Goal: Task Accomplishment & Management: Use online tool/utility

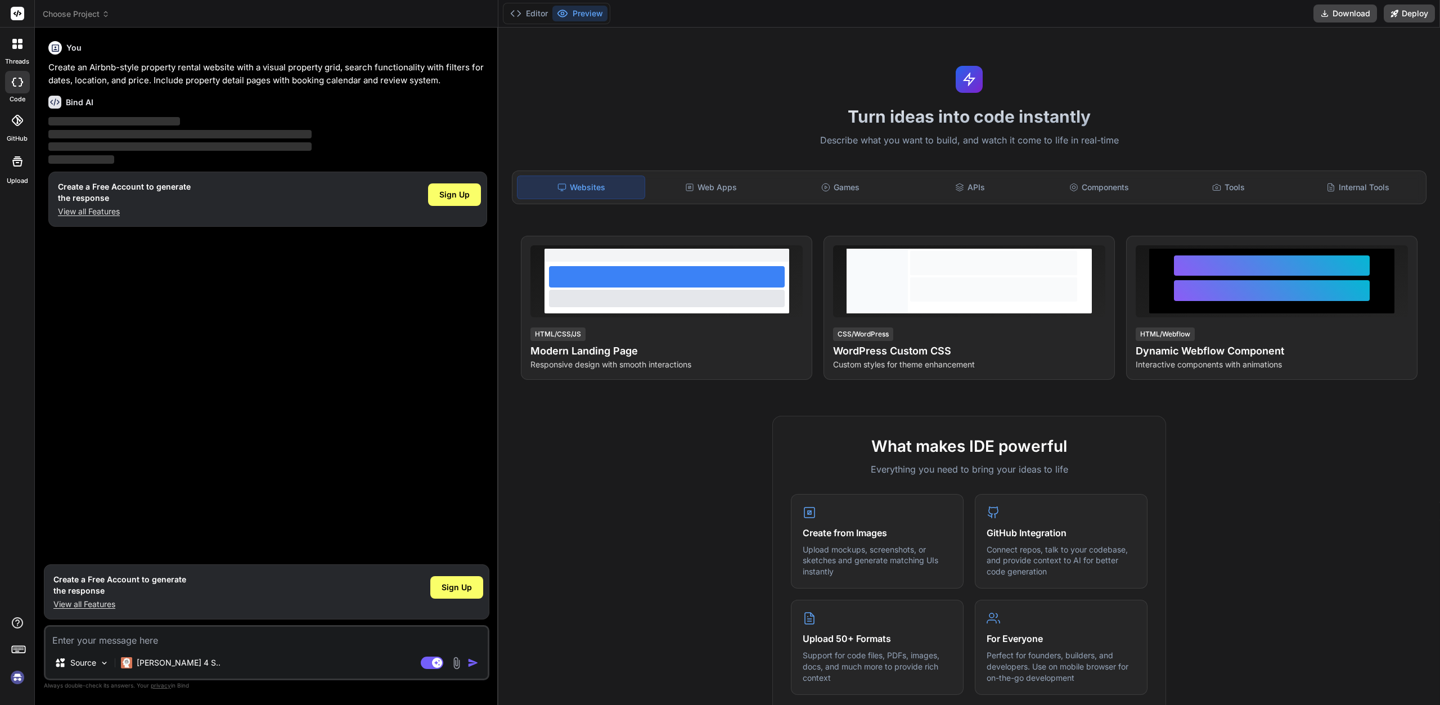
type textarea "x"
click at [22, 50] on div at bounding box center [18, 44] width 24 height 24
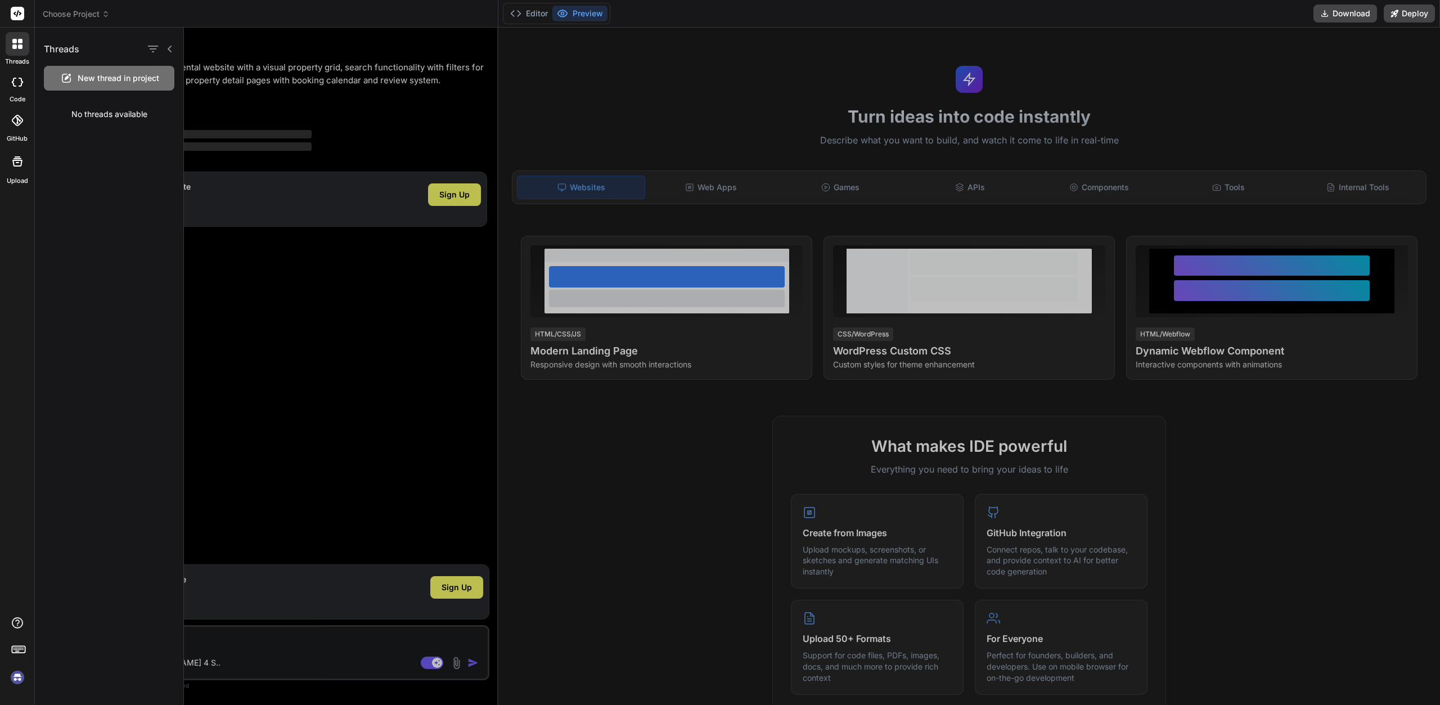
click at [303, 647] on div at bounding box center [812, 366] width 1256 height 677
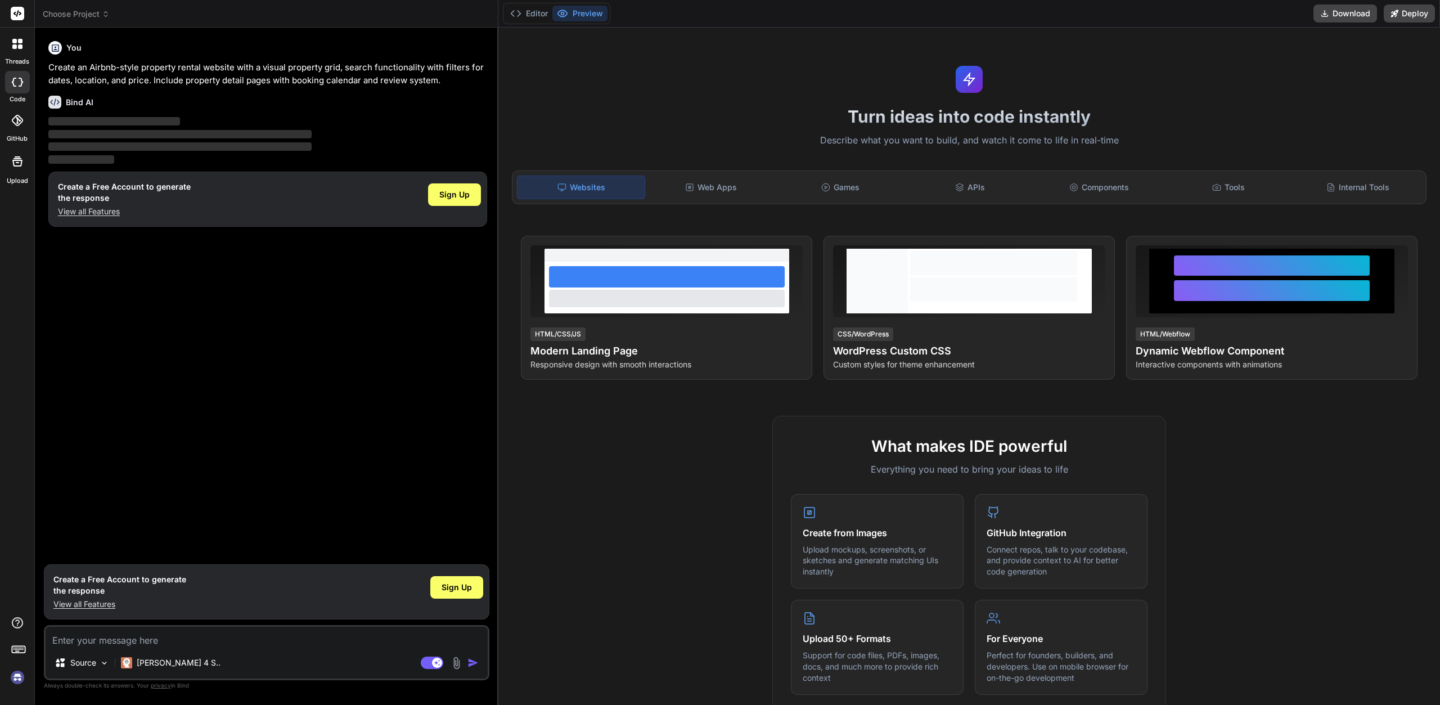
click at [303, 647] on div "Source Claude 4 S.. Agent Mode. When this toggle is activated, AI automatically…" at bounding box center [267, 652] width 446 height 55
click at [254, 641] on textarea at bounding box center [267, 637] width 442 height 20
click at [268, 80] on p "Create an Airbnb-style property rental website with a visual property grid, sea…" at bounding box center [267, 73] width 439 height 25
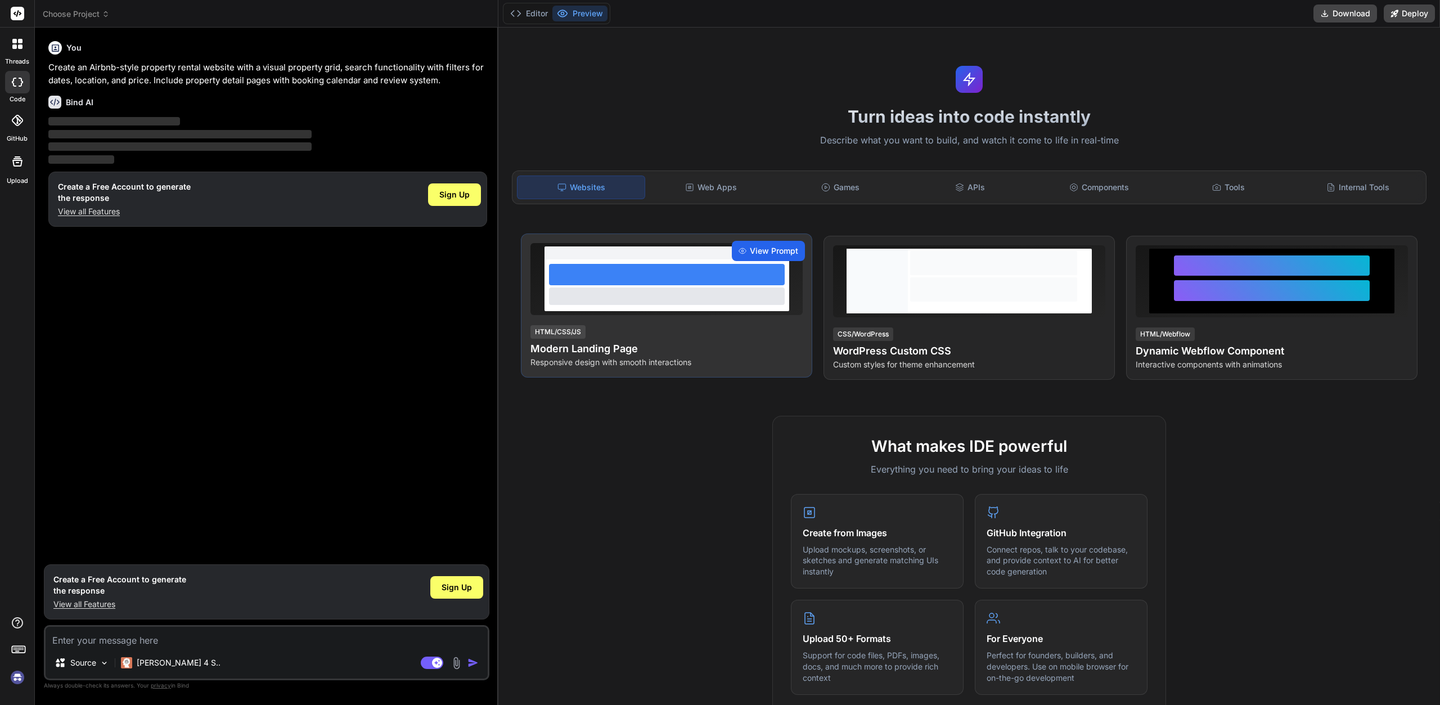
click at [783, 251] on span "View Prompt" at bounding box center [774, 250] width 48 height 11
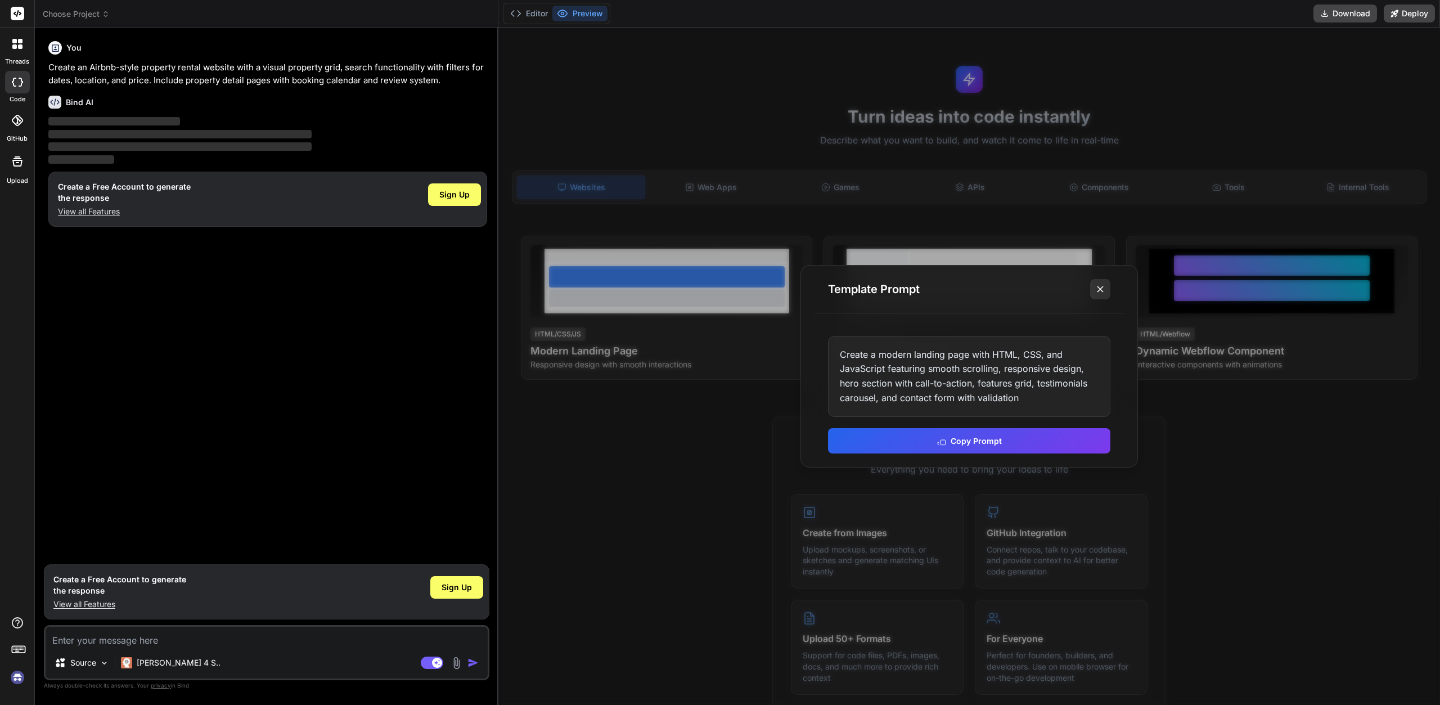
click at [1095, 292] on icon at bounding box center [1100, 289] width 11 height 11
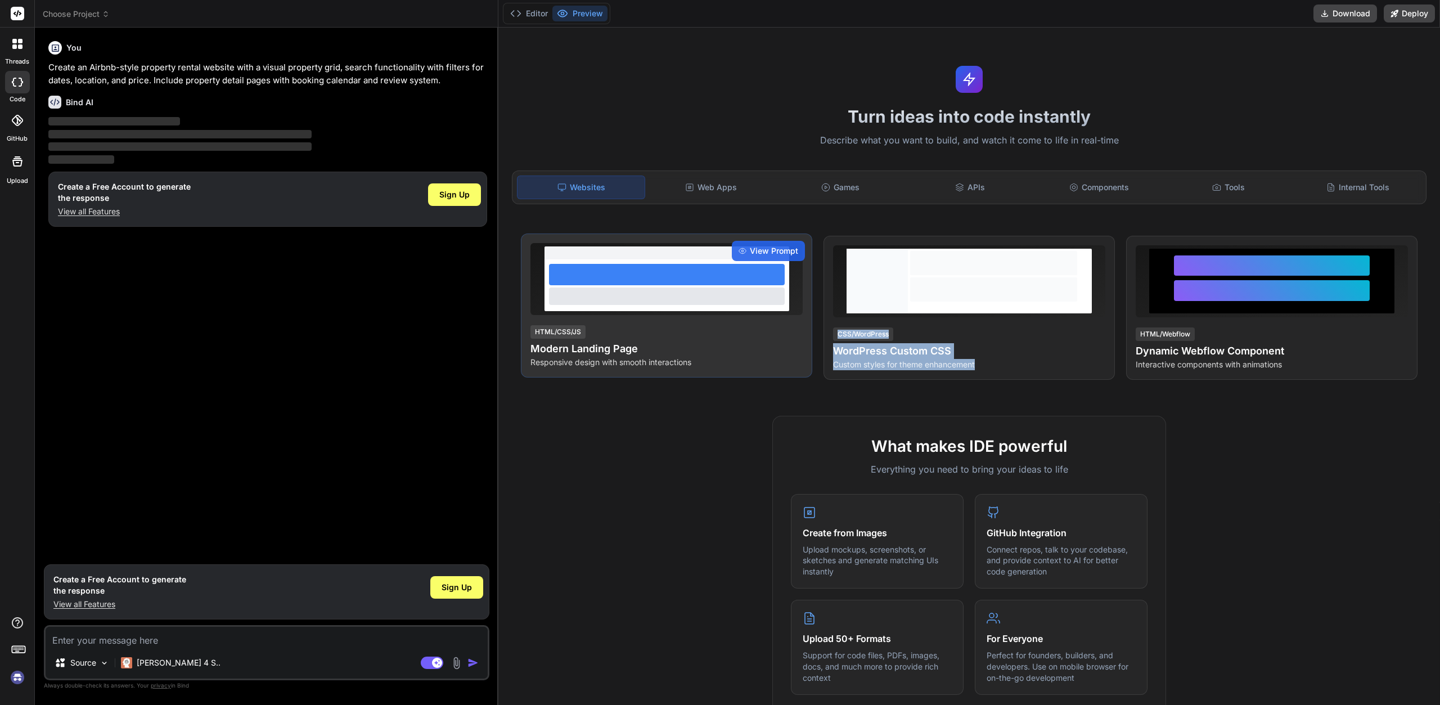
drag, startPoint x: 1123, startPoint y: 313, endPoint x: 776, endPoint y: 312, distance: 347.1
click at [1126, 312] on div "View Prompt HTML/Webflow Dynamic Webflow Component Interactive components with …" at bounding box center [1271, 308] width 291 height 144
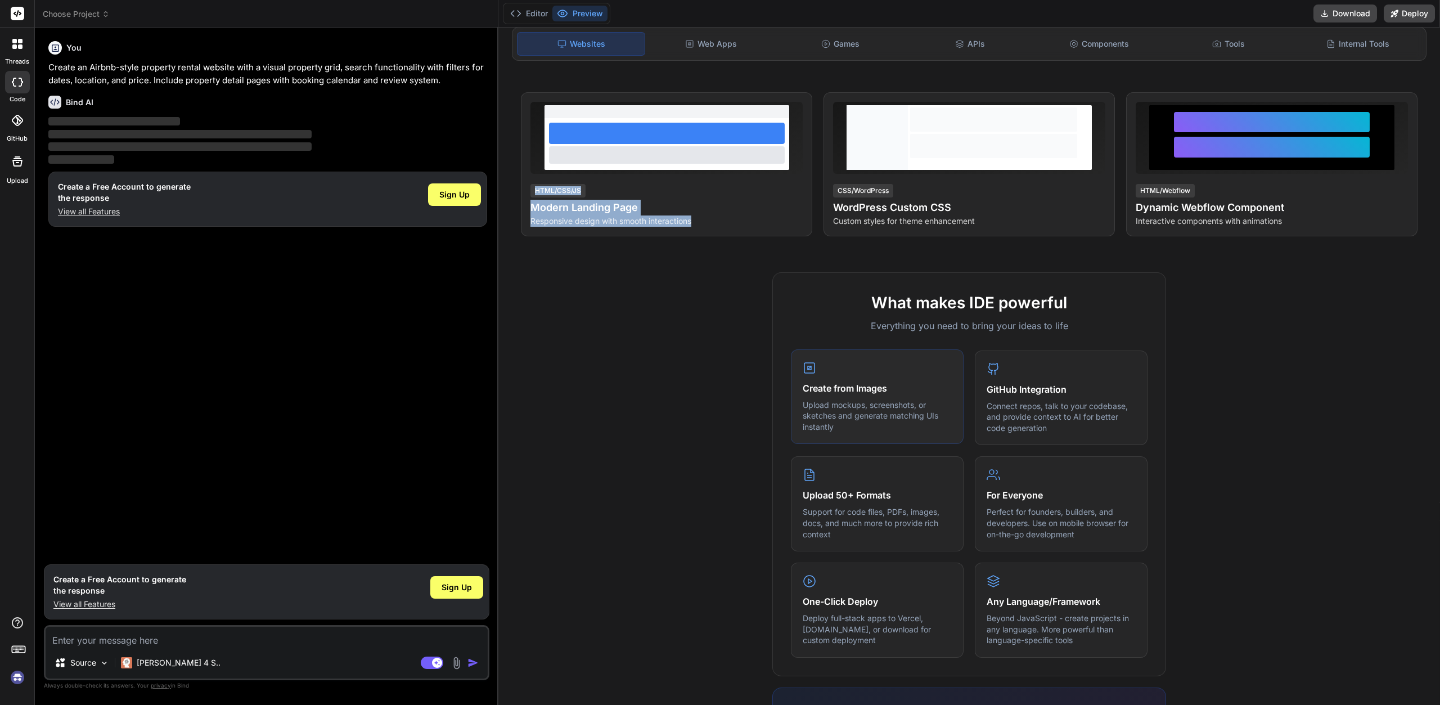
scroll to position [203, 0]
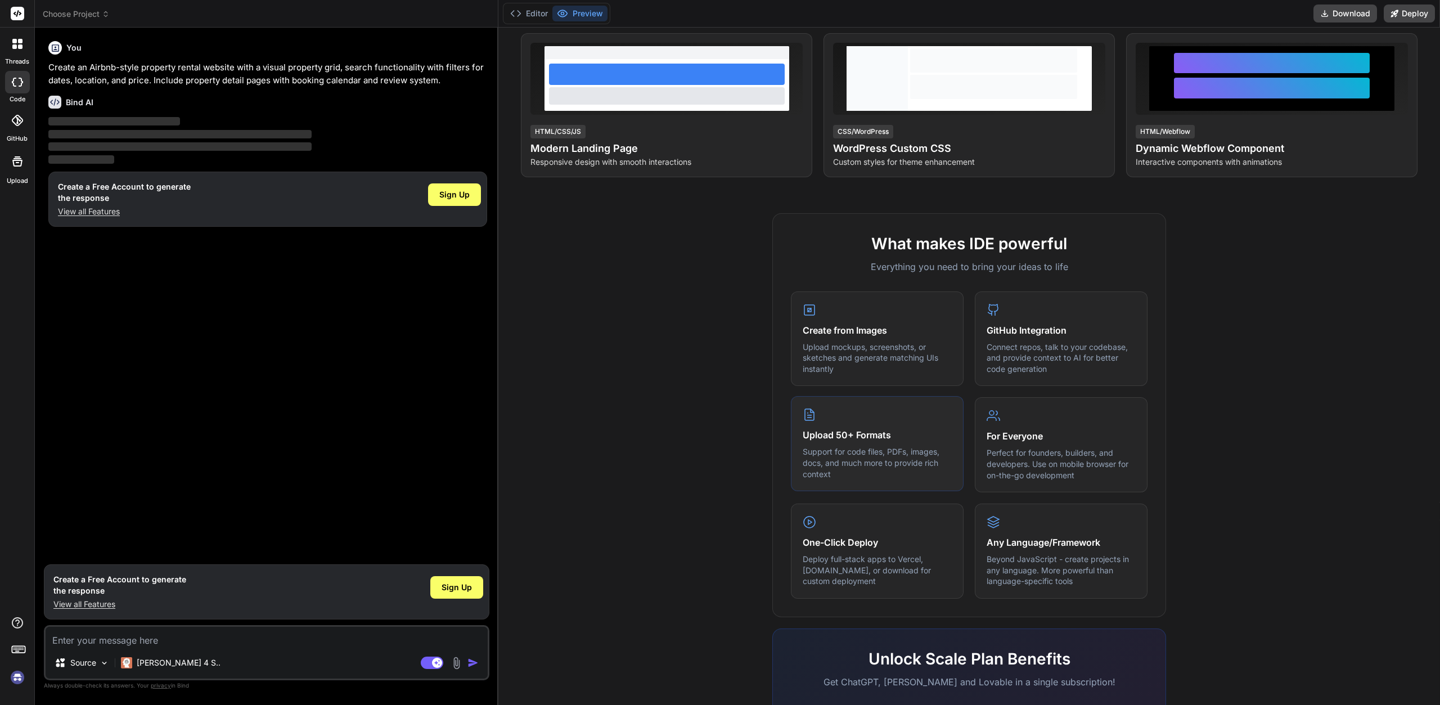
click at [858, 447] on p "Support for code files, PDFs, images, docs, and much more to provide rich conte…" at bounding box center [877, 462] width 149 height 33
click at [1153, 443] on div "What makes IDE powerful Everything you need to bring your ideas to life Create …" at bounding box center [969, 415] width 394 height 404
click at [1099, 448] on p "Perfect for founders, builders, and developers. Use on mobile browser for on-th…" at bounding box center [1061, 462] width 149 height 33
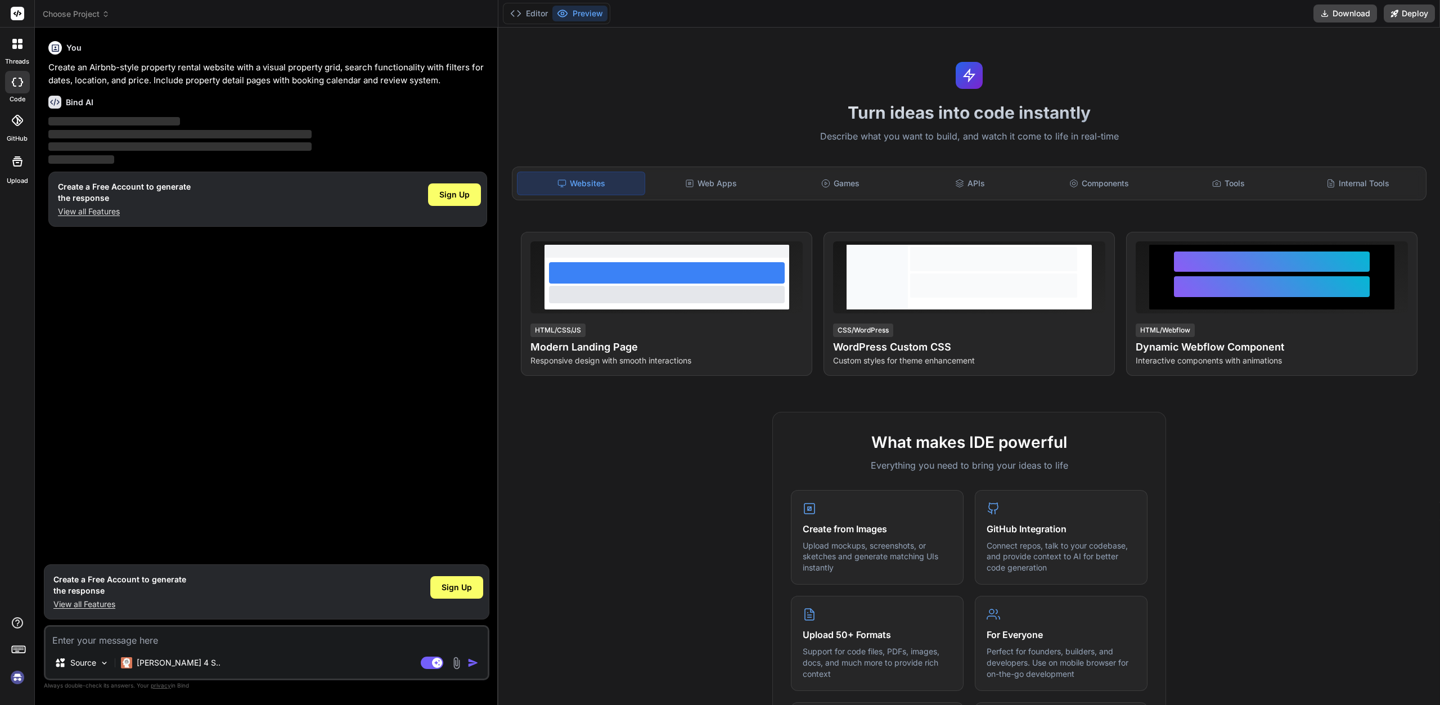
scroll to position [0, 0]
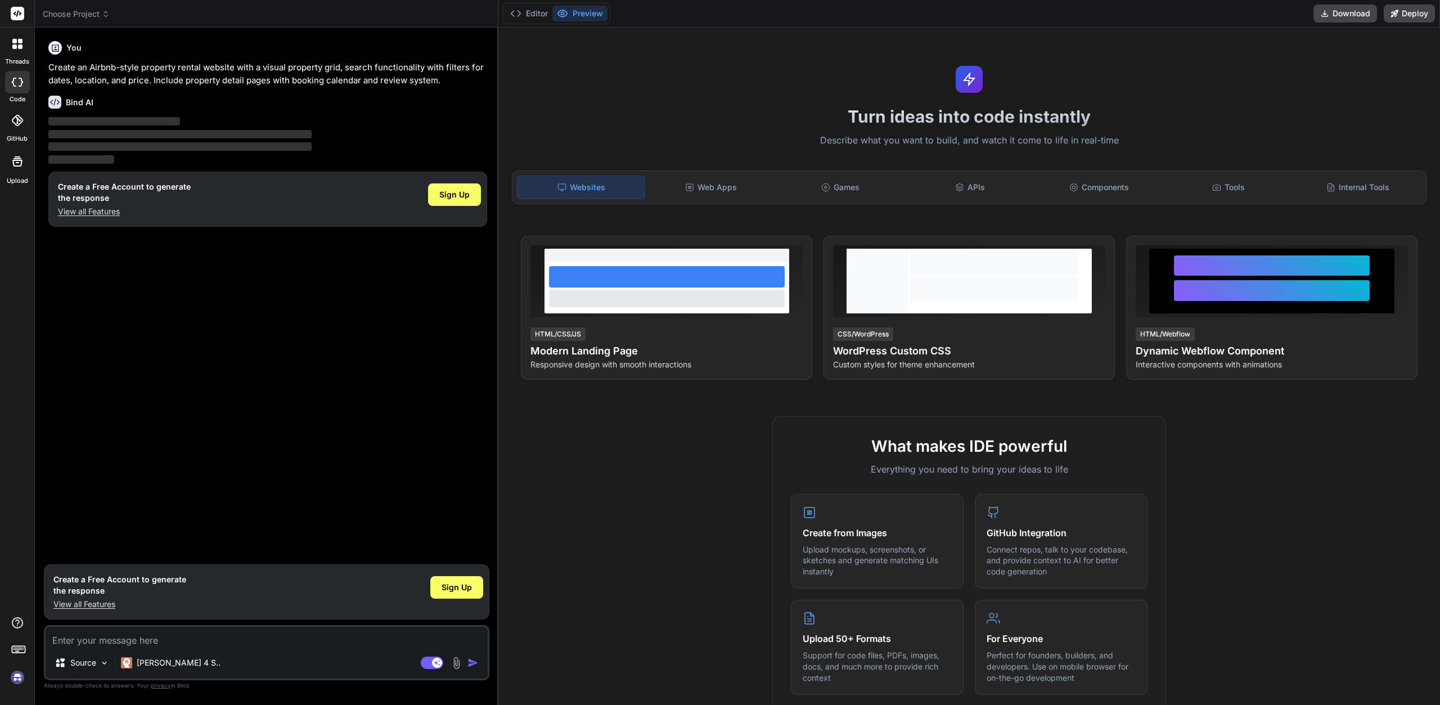
click at [14, 673] on img at bounding box center [17, 677] width 19 height 19
